Goal: Task Accomplishment & Management: Use online tool/utility

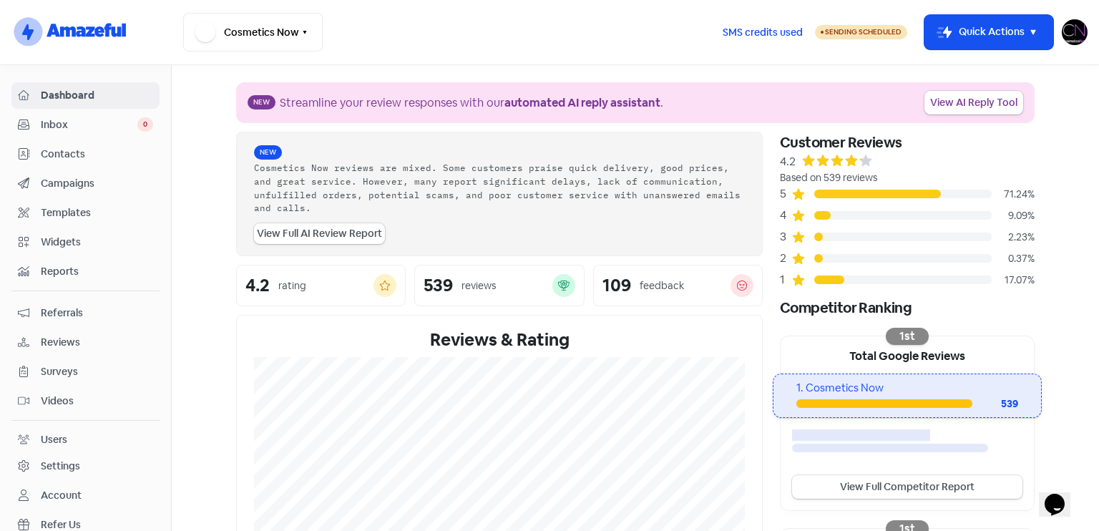
scroll to position [333, 0]
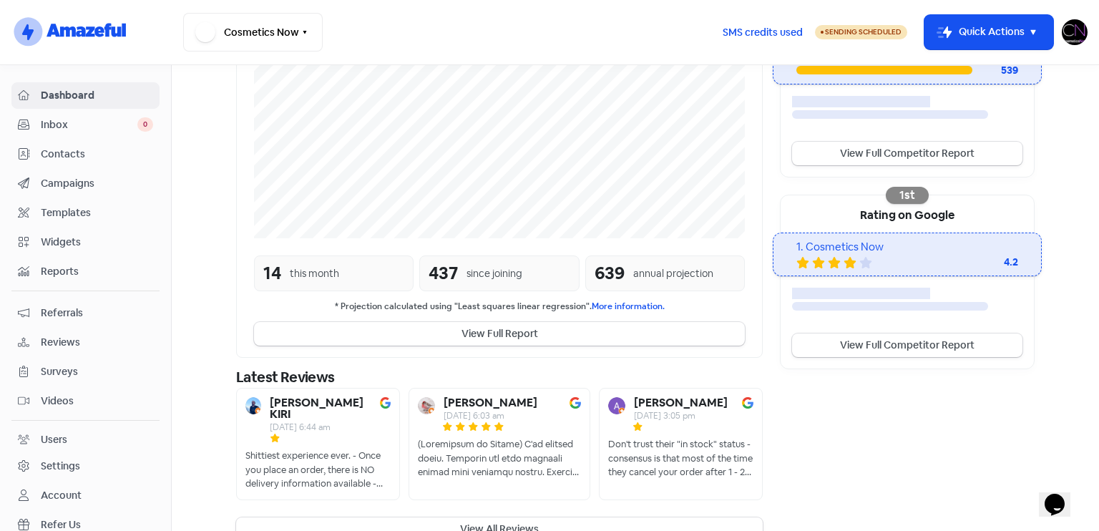
click at [112, 344] on span "Reviews" at bounding box center [97, 342] width 112 height 15
